Goal: Information Seeking & Learning: Learn about a topic

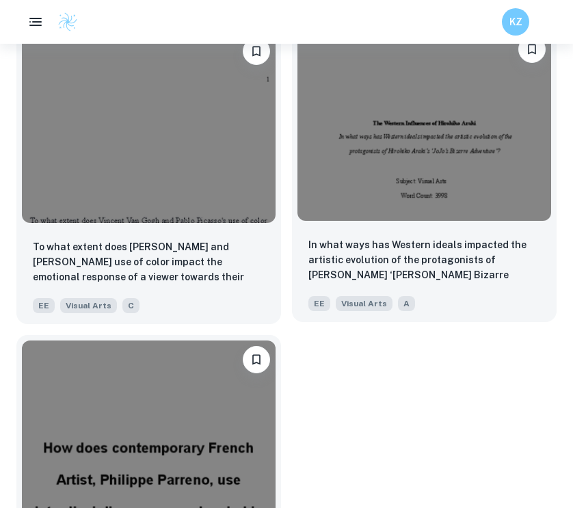
scroll to position [4392, 0]
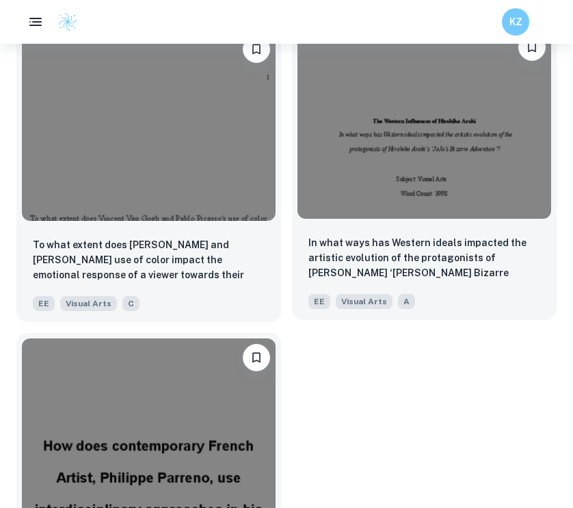
scroll to position [4382, 0]
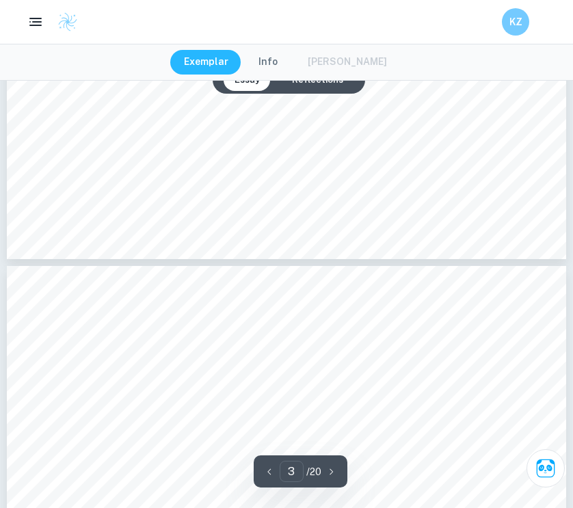
type input "4"
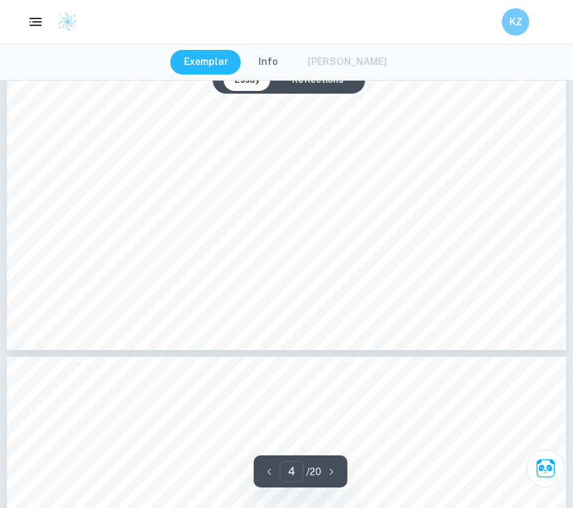
scroll to position [3106, 0]
